Goal: Transaction & Acquisition: Purchase product/service

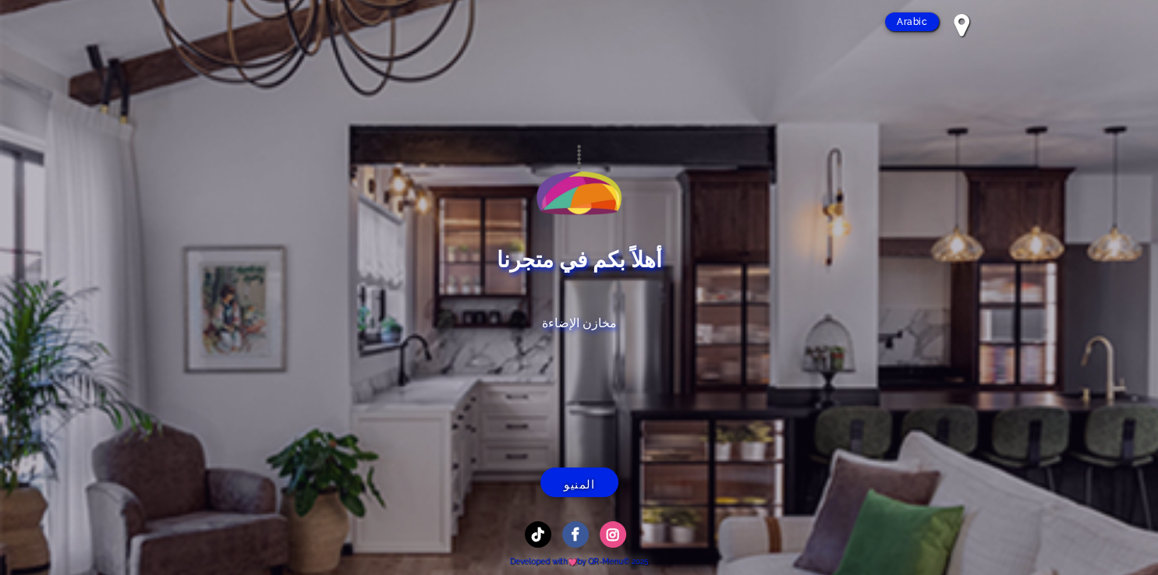
click at [595, 482] on link "المنيو" at bounding box center [579, 483] width 78 height 30
click at [572, 469] on link "المنيو" at bounding box center [579, 483] width 78 height 30
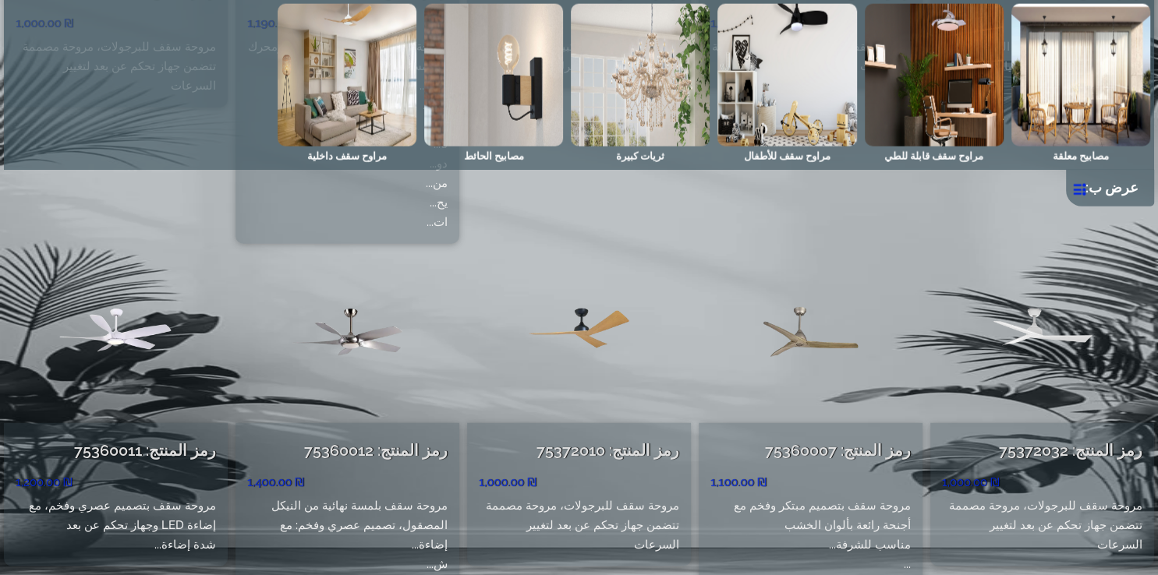
scroll to position [9659, 0]
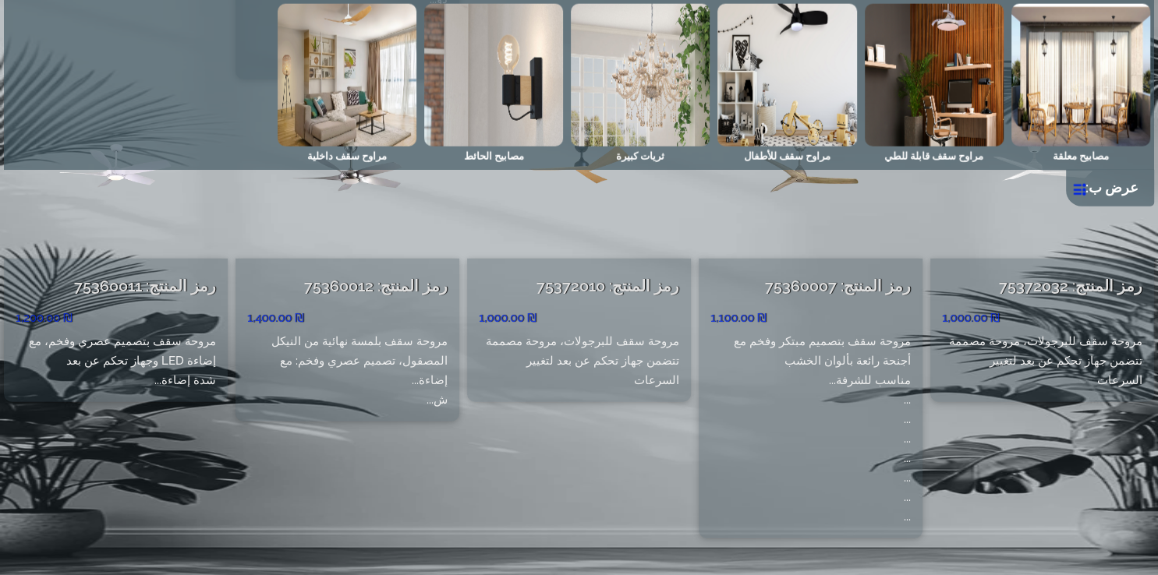
click at [552, 493] on div "رمز المنتج: 75372010 ‏1,000.00 ₪ مروحة سقف للبرجولات، مروحة مصممة تتضمن جهاز تح…" at bounding box center [579, 321] width 224 height 437
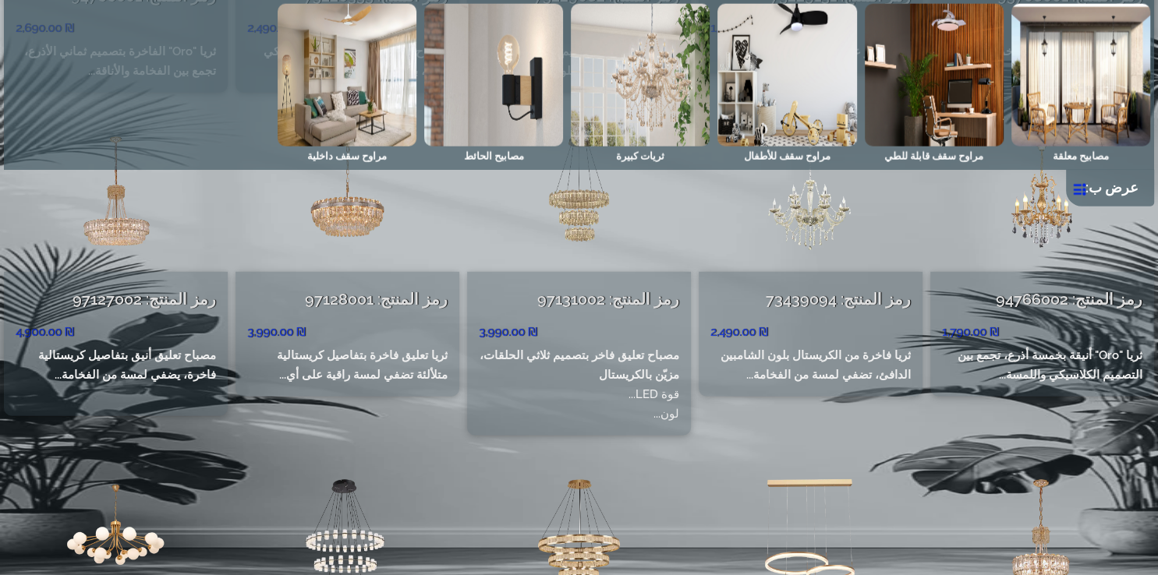
scroll to position [3787, 0]
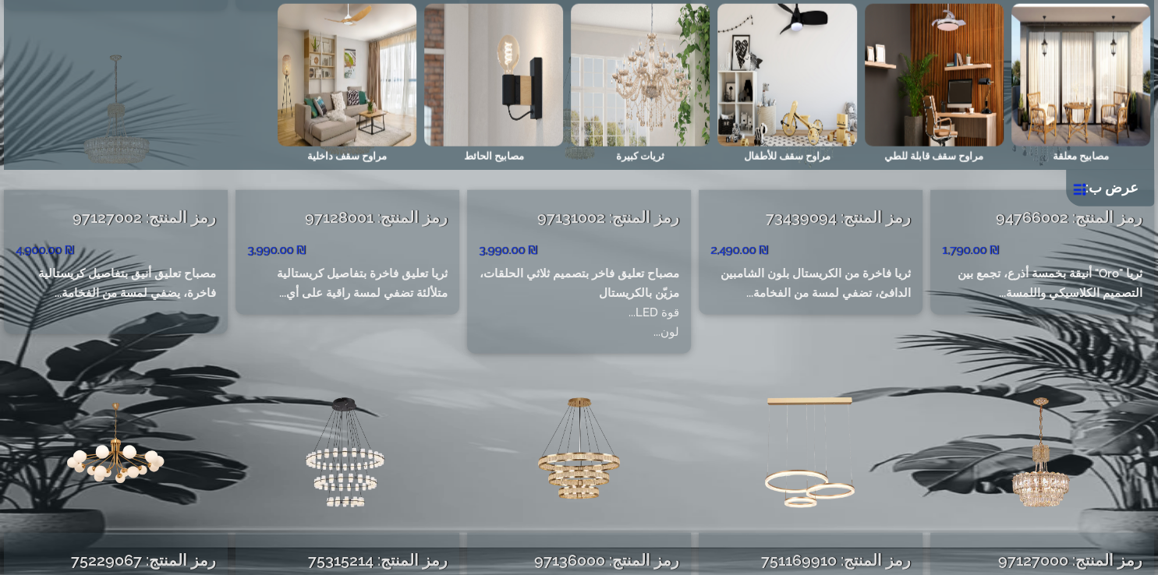
click at [1057, 179] on div "مصابيح معلقة مراوح سقف قابلة للطي مراوح سقف للأطفال ثريات كبيرة مصابيح الحائط م…" at bounding box center [579, 103] width 1150 height 207
